Goal: Information Seeking & Learning: Learn about a topic

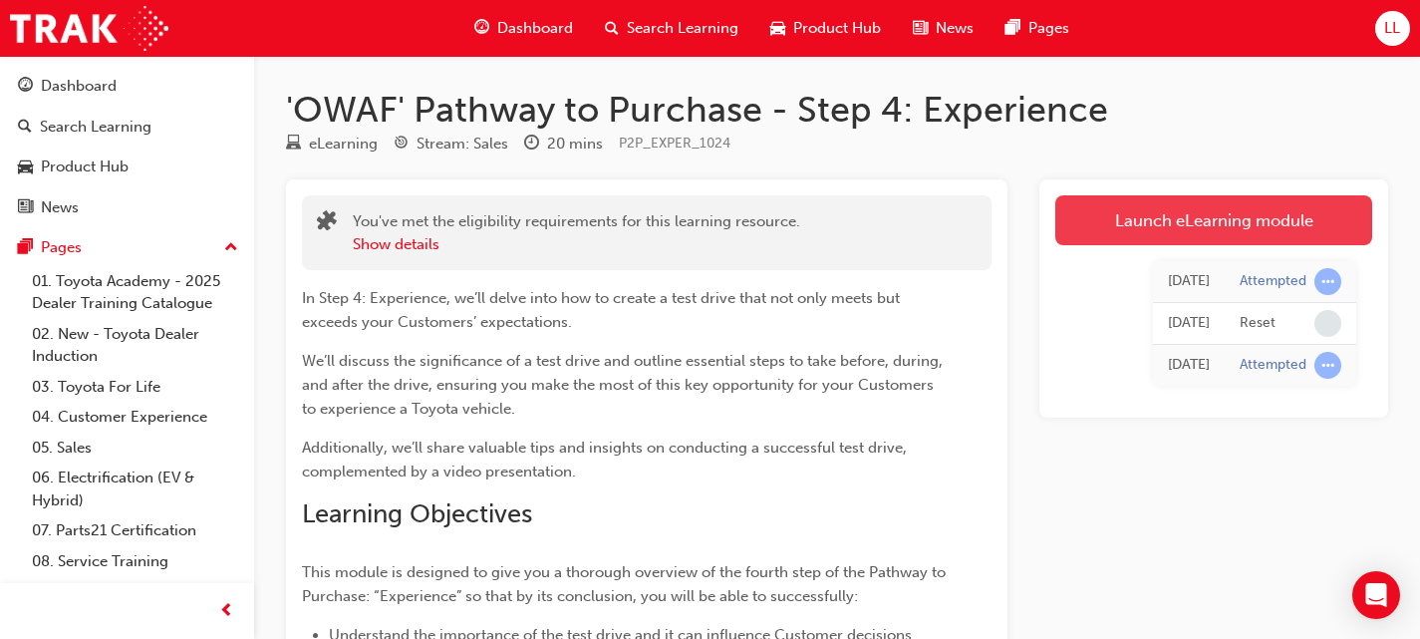
click at [1192, 214] on link "Launch eLearning module" at bounding box center [1213, 220] width 317 height 50
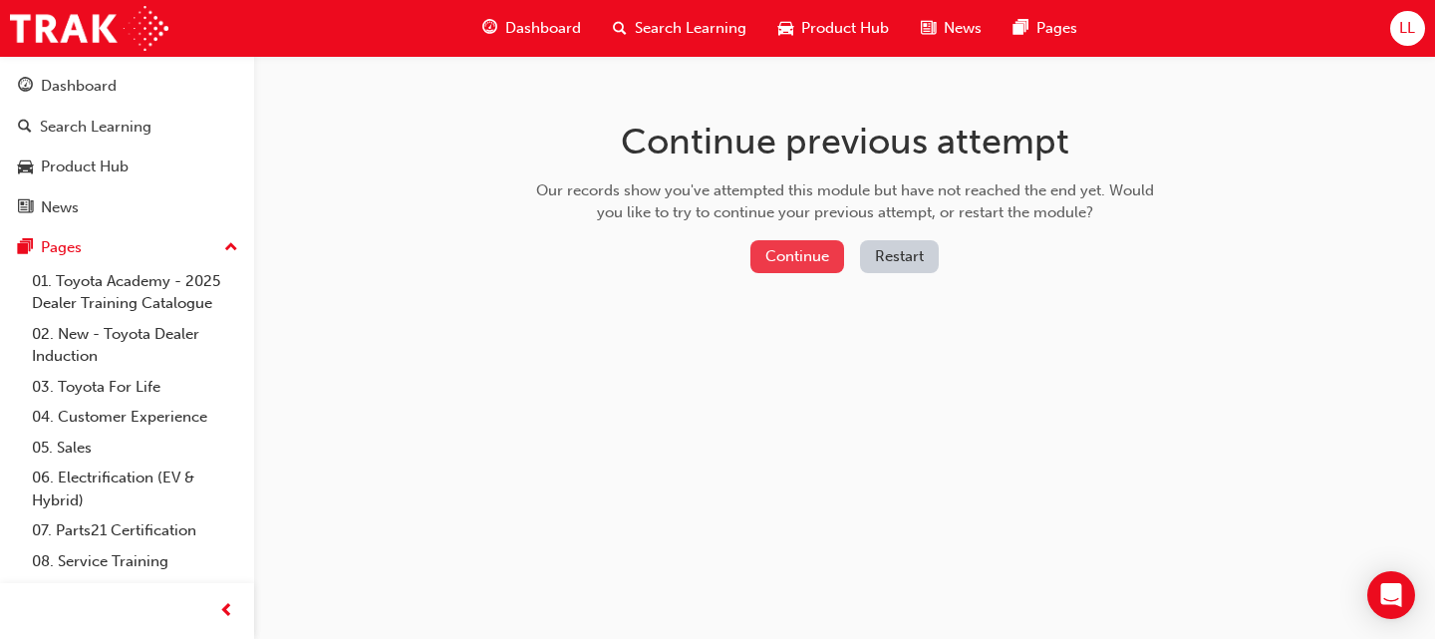
click at [804, 242] on button "Continue" at bounding box center [797, 256] width 94 height 33
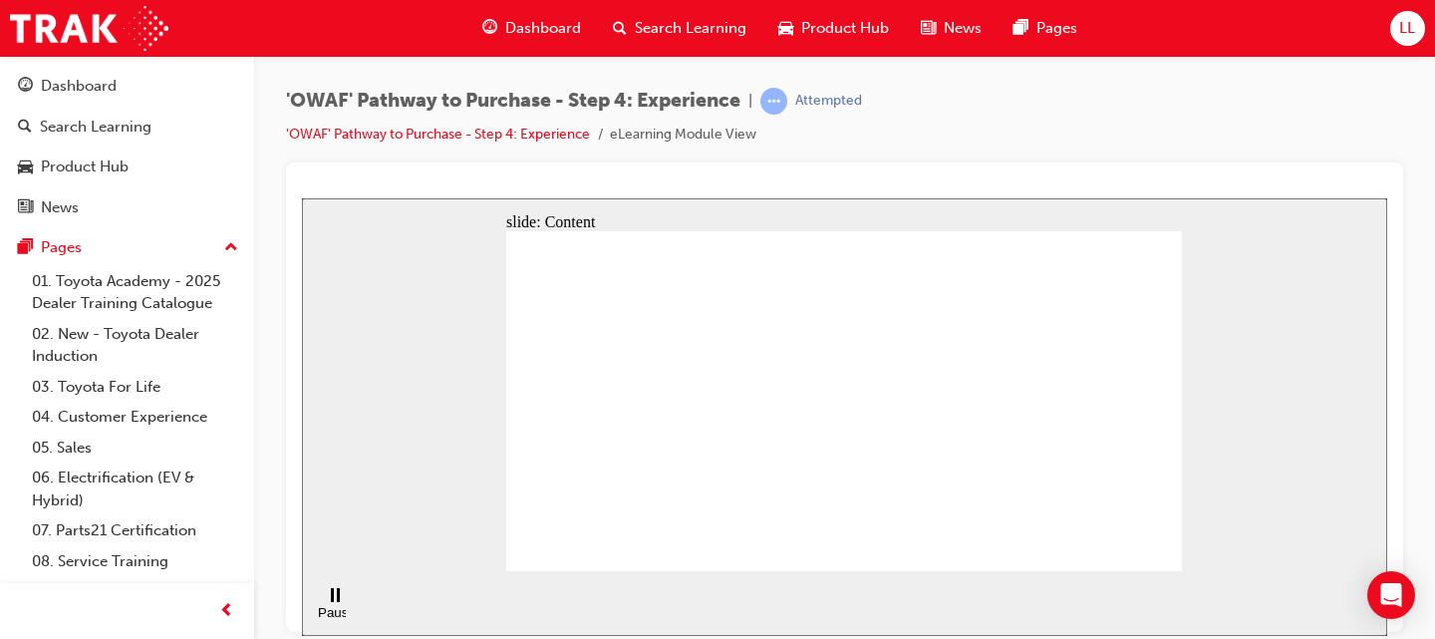
click at [1360, 113] on div "'OWAF' Pathway to Purchase - Step 4: Experience | Attempted 'OWAF' Pathway to P…" at bounding box center [844, 125] width 1117 height 75
drag, startPoint x: 986, startPoint y: 108, endPoint x: 999, endPoint y: 160, distance: 54.4
click at [987, 108] on div "'OWAF' Pathway to Purchase - Step 4: Experience | Attempted 'OWAF' Pathway to P…" at bounding box center [844, 125] width 1117 height 75
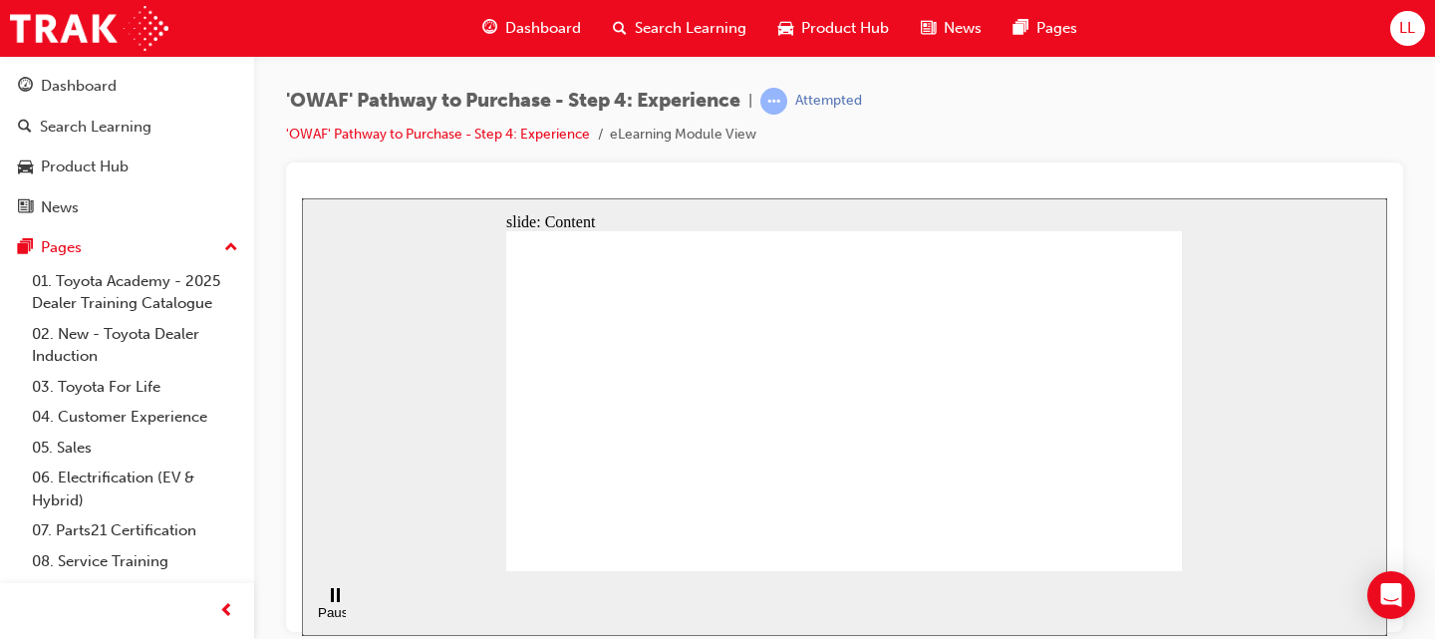
click at [1001, 132] on div "'OWAF' Pathway to Purchase - Step 4: Experience | Attempted 'OWAF' Pathway to P…" at bounding box center [844, 125] width 1117 height 75
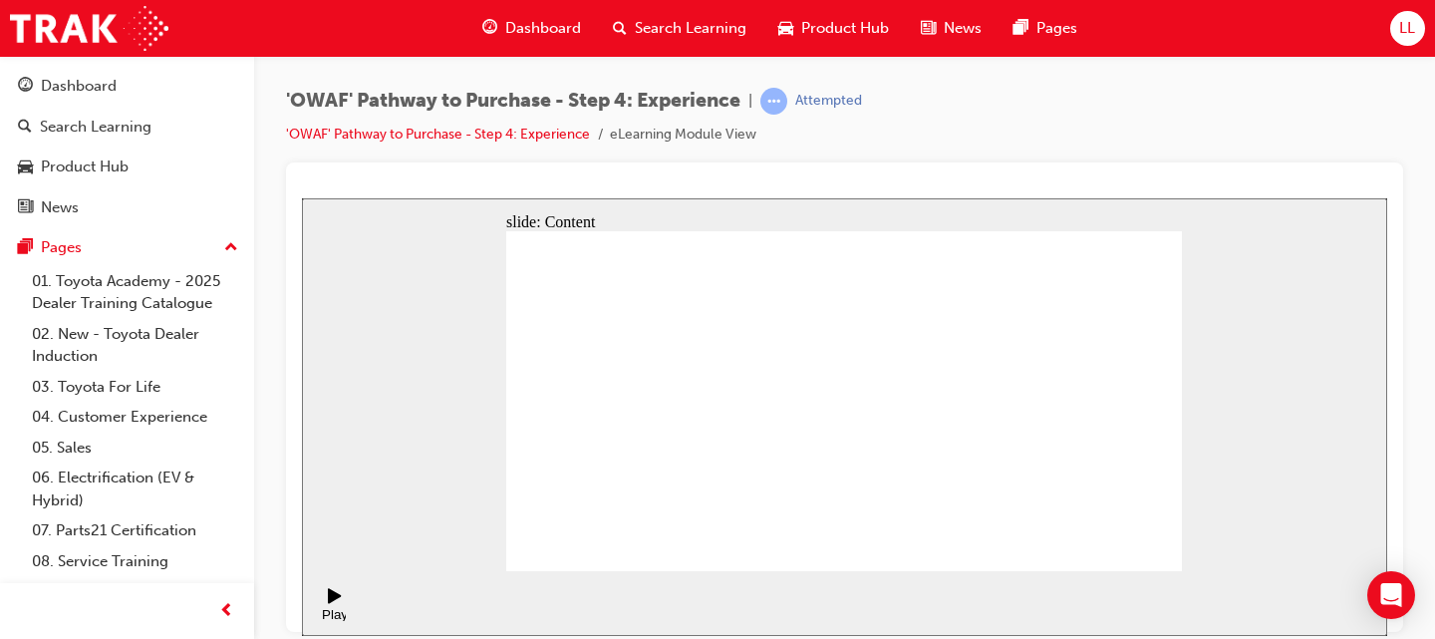
drag, startPoint x: 779, startPoint y: 407, endPoint x: 799, endPoint y: 417, distance: 22.3
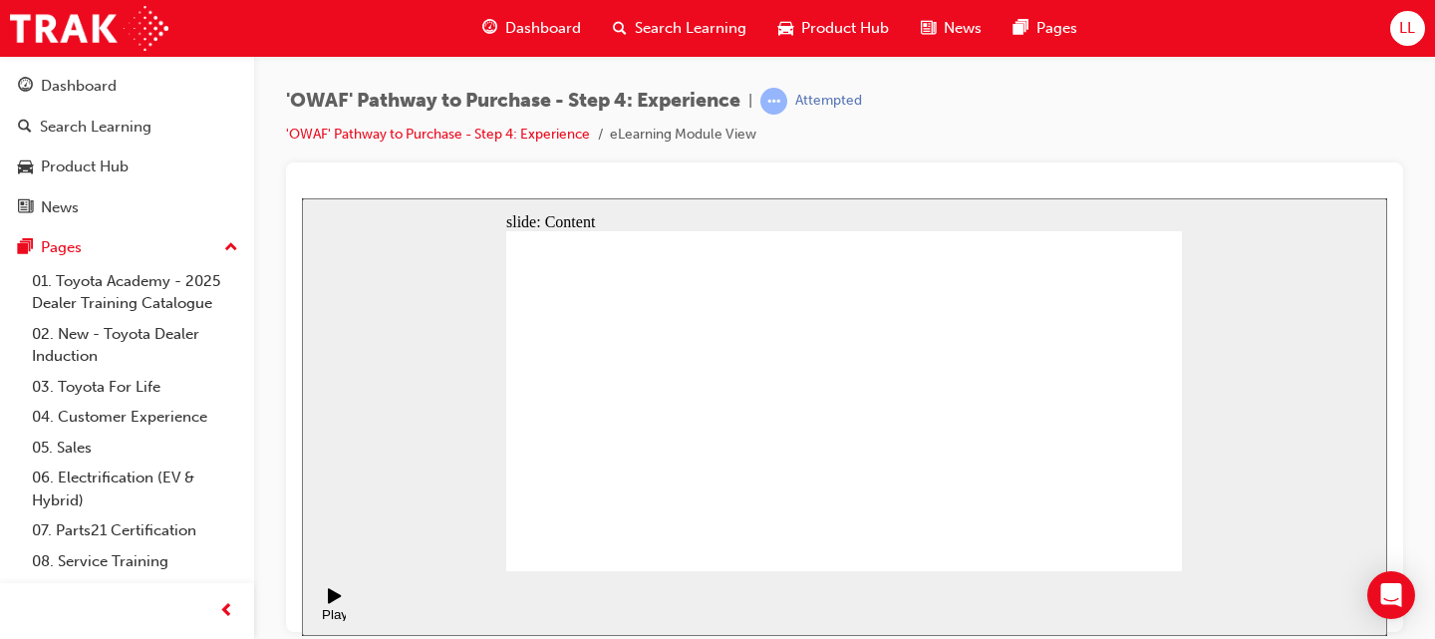
drag, startPoint x: 1089, startPoint y: 250, endPoint x: 1075, endPoint y: 263, distance: 19.0
drag, startPoint x: 876, startPoint y: 330, endPoint x: 965, endPoint y: 328, distance: 88.7
